Goal: Check status: Check status

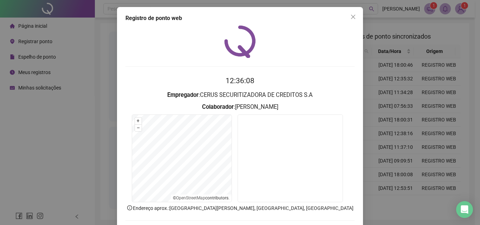
scroll to position [34, 0]
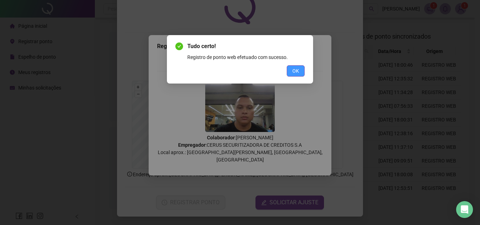
click at [291, 72] on button "OK" at bounding box center [296, 70] width 18 height 11
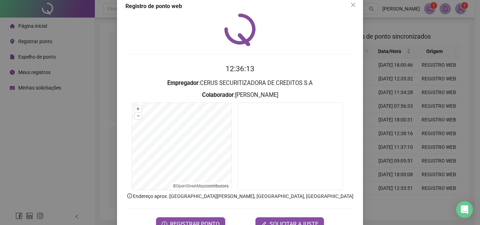
scroll to position [0, 0]
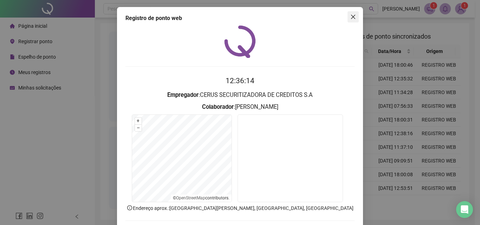
drag, startPoint x: 348, startPoint y: 17, endPoint x: 342, endPoint y: 23, distance: 8.2
click at [348, 17] on span "Close" at bounding box center [353, 17] width 11 height 6
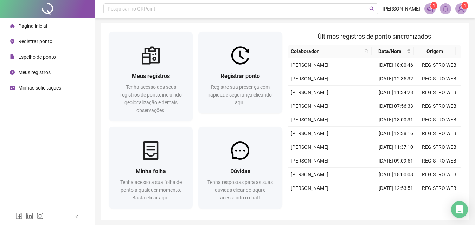
drag, startPoint x: 46, startPoint y: 75, endPoint x: 70, endPoint y: 74, distance: 24.3
click at [46, 75] on span "Meus registros" at bounding box center [34, 73] width 32 height 6
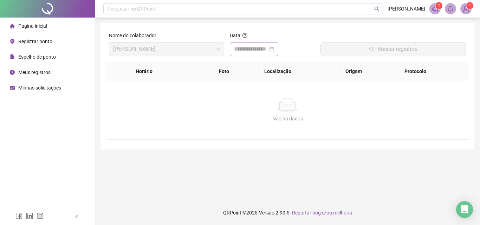
click at [274, 49] on div at bounding box center [254, 49] width 40 height 8
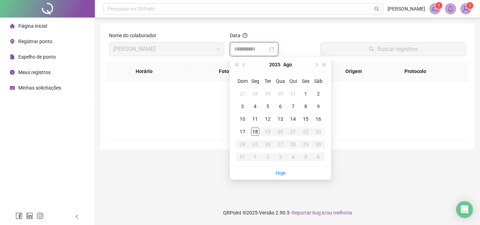
type input "**********"
click at [253, 129] on div "18" at bounding box center [255, 132] width 8 height 8
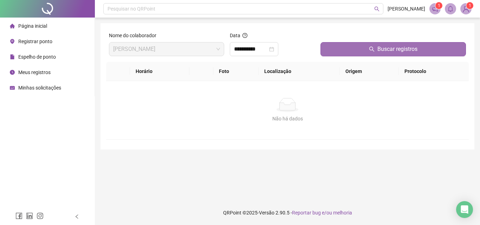
drag, startPoint x: 345, startPoint y: 37, endPoint x: 342, endPoint y: 46, distance: 9.5
click at [345, 38] on div at bounding box center [394, 37] width 146 height 11
drag, startPoint x: 342, startPoint y: 46, endPoint x: 325, endPoint y: 54, distance: 18.4
click at [342, 47] on button "Buscar registros" at bounding box center [394, 49] width 146 height 14
